Goal: Find specific page/section: Find specific page/section

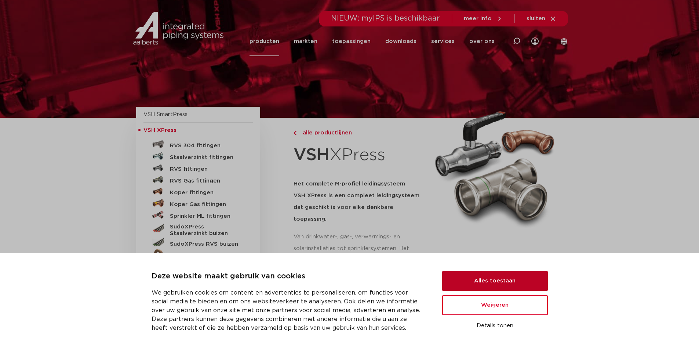
click at [482, 279] on button "Alles toestaan" at bounding box center [495, 281] width 106 height 20
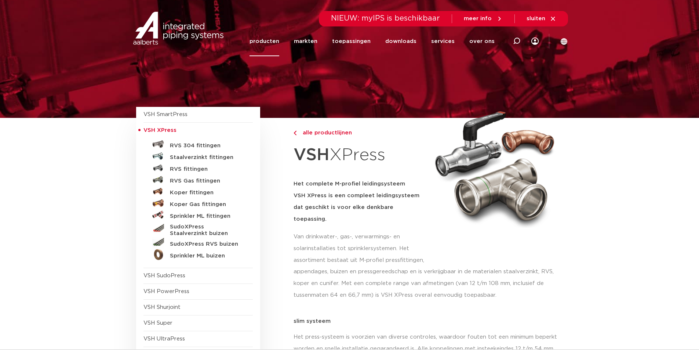
scroll to position [37, 0]
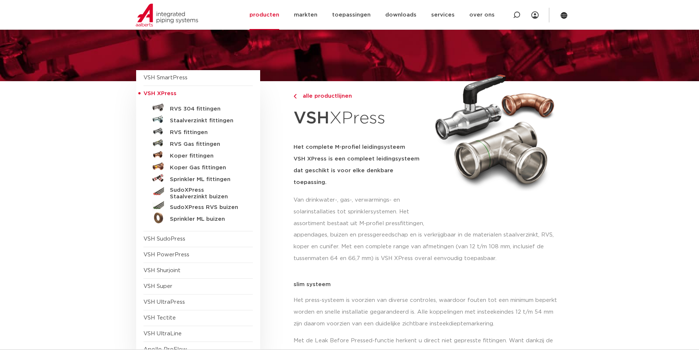
click at [375, 194] on p "Van drinkwater-, gas-, verwarmings- en solarinstallaties tot sprinklersystemen.…" at bounding box center [359, 211] width 133 height 35
drag, startPoint x: 313, startPoint y: 198, endPoint x: 375, endPoint y: 203, distance: 62.2
click at [376, 201] on p "Van drinkwater-, gas-, verwarmings- en solarinstallaties tot sprinklersystemen.…" at bounding box center [359, 211] width 133 height 35
drag, startPoint x: 326, startPoint y: 212, endPoint x: 369, endPoint y: 210, distance: 43.0
click at [369, 210] on p "Van drinkwater-, gas-, verwarmings- en solarinstallaties tot sprinklersystemen.…" at bounding box center [359, 211] width 133 height 35
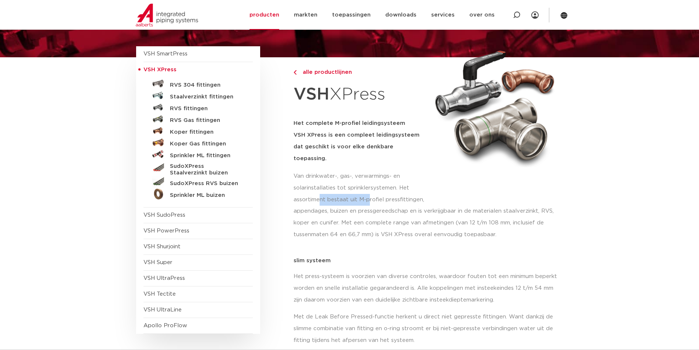
scroll to position [73, 0]
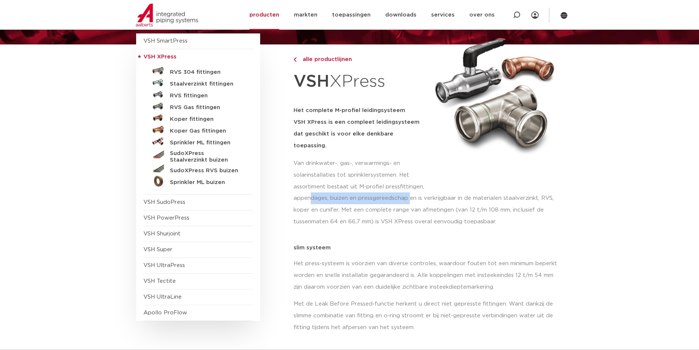
drag, startPoint x: 311, startPoint y: 189, endPoint x: 409, endPoint y: 191, distance: 98.0
click at [409, 192] on p "appendages, buizen en pressgereedschap en is verkrijgbaar in de materialen staa…" at bounding box center [428, 209] width 270 height 35
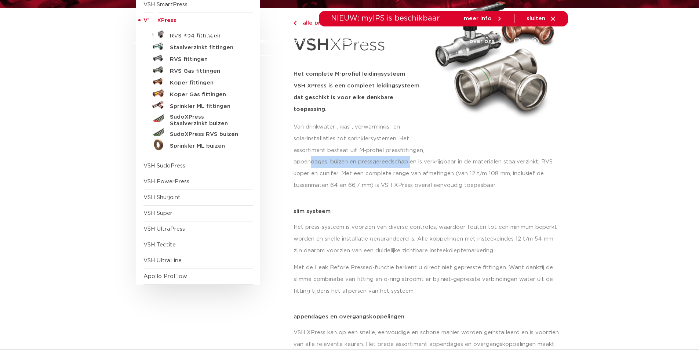
scroll to position [0, 0]
